Goal: Task Accomplishment & Management: Manage account settings

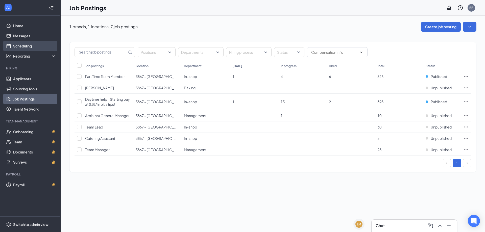
click at [13, 42] on link "Scheduling" at bounding box center [34, 46] width 43 height 10
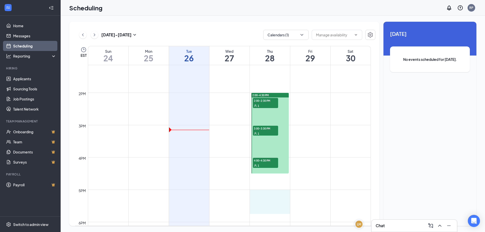
scroll to position [451, 0]
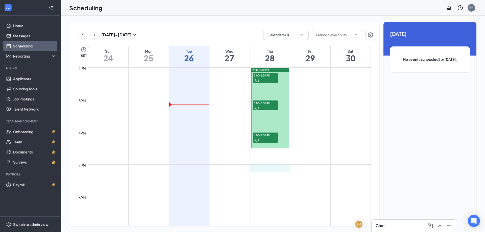
drag, startPoint x: 290, startPoint y: 193, endPoint x: 282, endPoint y: 180, distance: 15.4
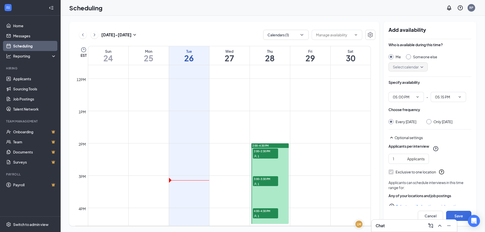
scroll to position [426, 0]
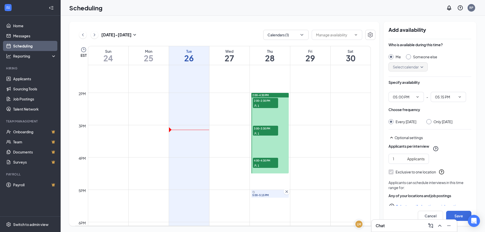
click at [286, 193] on icon "Cross" at bounding box center [286, 191] width 5 height 5
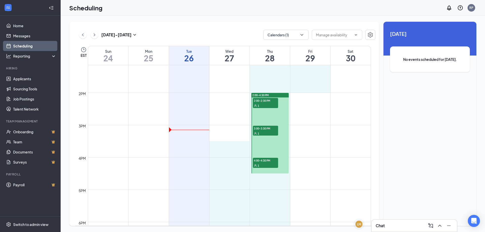
drag, startPoint x: 296, startPoint y: 90, endPoint x: 242, endPoint y: 146, distance: 77.6
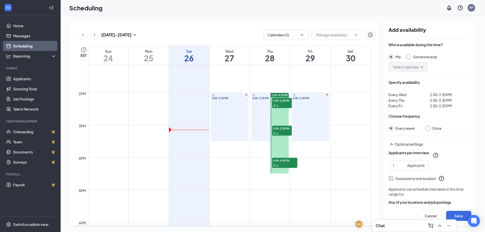
click at [247, 94] on icon "Cross" at bounding box center [246, 94] width 5 height 5
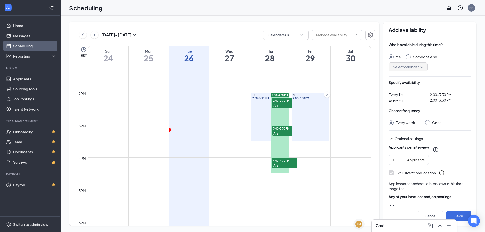
click at [266, 96] on div "2:00-3:30 PM" at bounding box center [270, 117] width 37 height 48
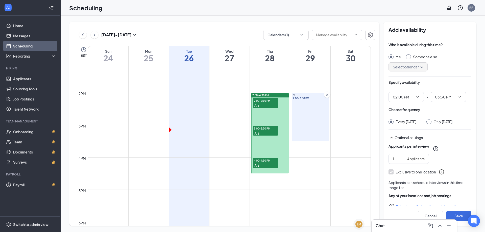
click at [281, 96] on div "2:00-4:30 PM" at bounding box center [270, 95] width 37 height 5
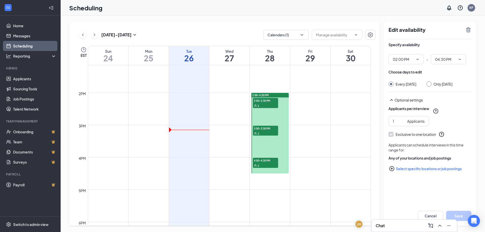
click at [287, 96] on div "2:00-4:30 PM" at bounding box center [270, 95] width 37 height 5
click at [282, 96] on div "2:00-4:30 PM" at bounding box center [270, 95] width 37 height 5
drag, startPoint x: 282, startPoint y: 96, endPoint x: 272, endPoint y: 120, distance: 26.1
click at [272, 120] on link "2:00-4:30 PM 2:00-2:30 PM 1 3:00-3:30 PM 1 4:00-4:30 PM 1" at bounding box center [270, 133] width 39 height 81
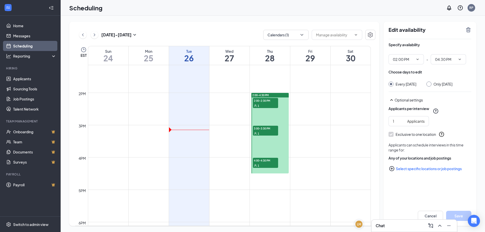
click at [272, 120] on link "2:00-4:30 PM 2:00-2:30 PM 1 3:00-3:30 PM 1 4:00-4:30 PM 1" at bounding box center [270, 133] width 39 height 81
click at [468, 29] on icon "TrashOutline" at bounding box center [468, 29] width 5 height 5
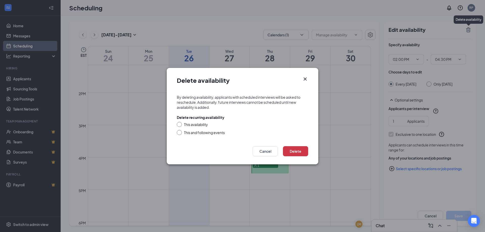
click at [179, 124] on input "This availability" at bounding box center [179, 124] width 4 height 4
radio input "true"
click at [180, 126] on div at bounding box center [179, 124] width 5 height 5
click at [180, 122] on input "This availability" at bounding box center [179, 124] width 4 height 4
click at [297, 153] on button "Delete" at bounding box center [295, 151] width 25 height 10
